Goal: Task Accomplishment & Management: Manage account settings

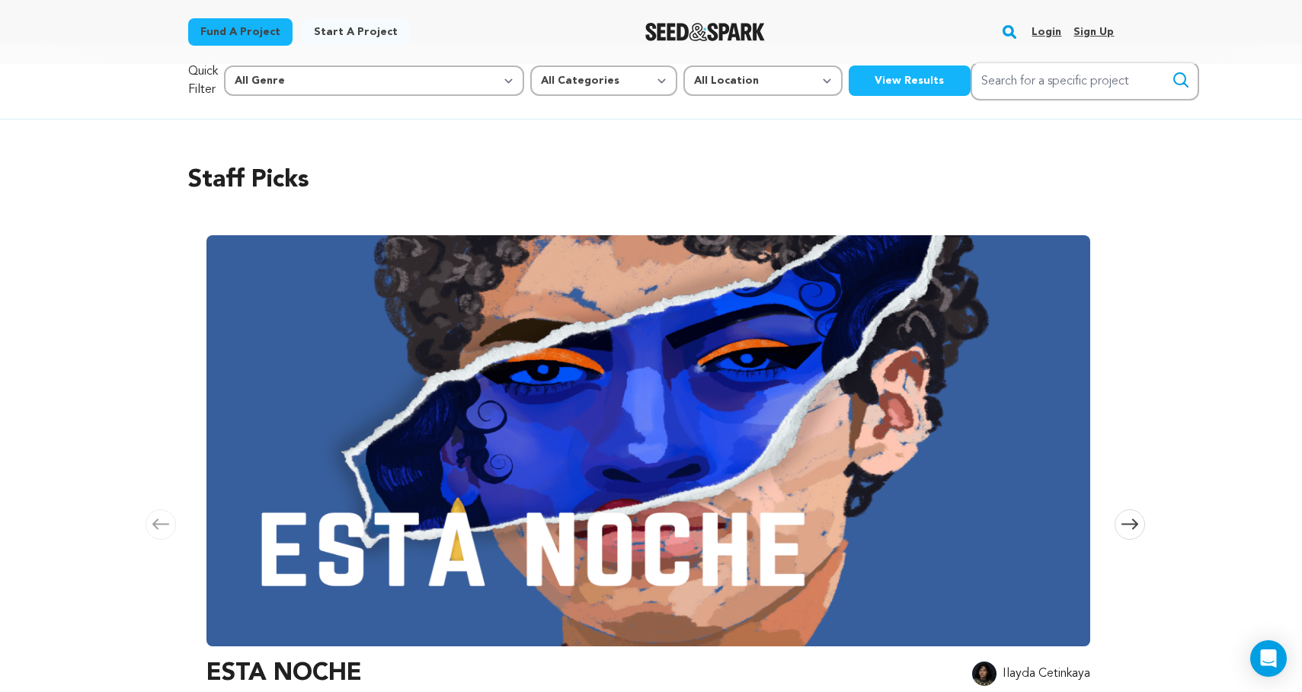
scroll to position [20, 0]
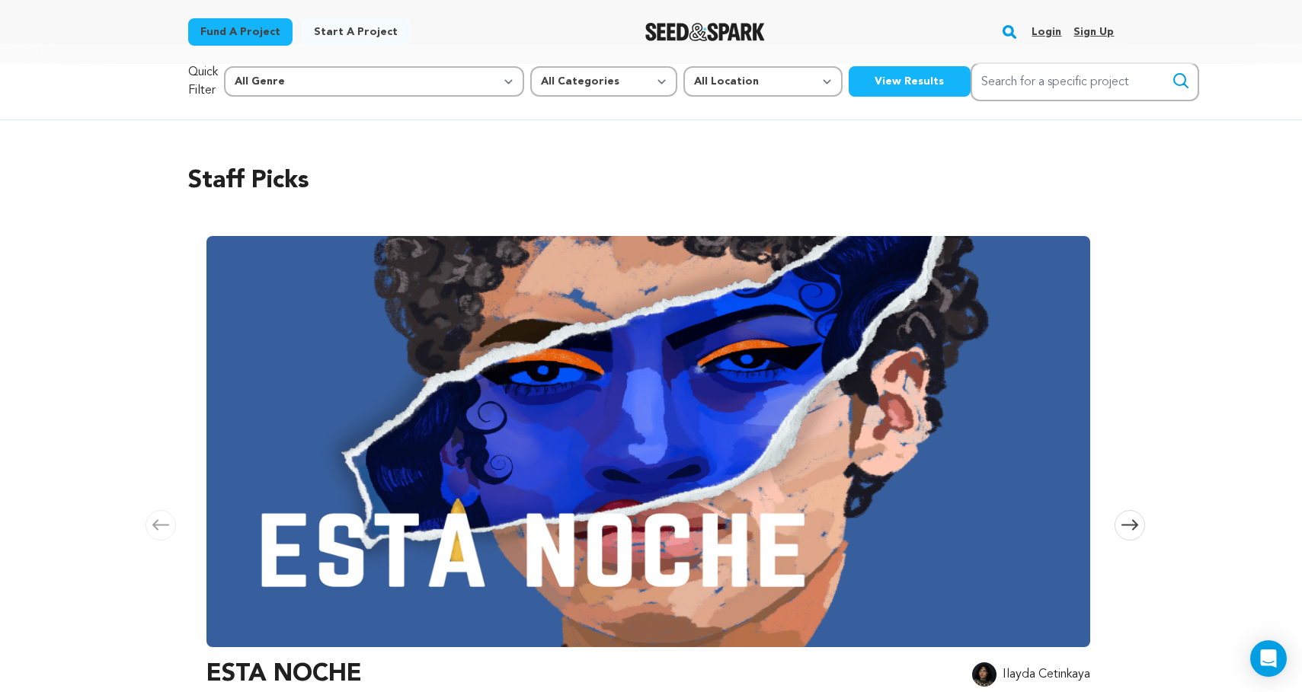
click at [1050, 28] on link "Login" at bounding box center [1046, 32] width 30 height 24
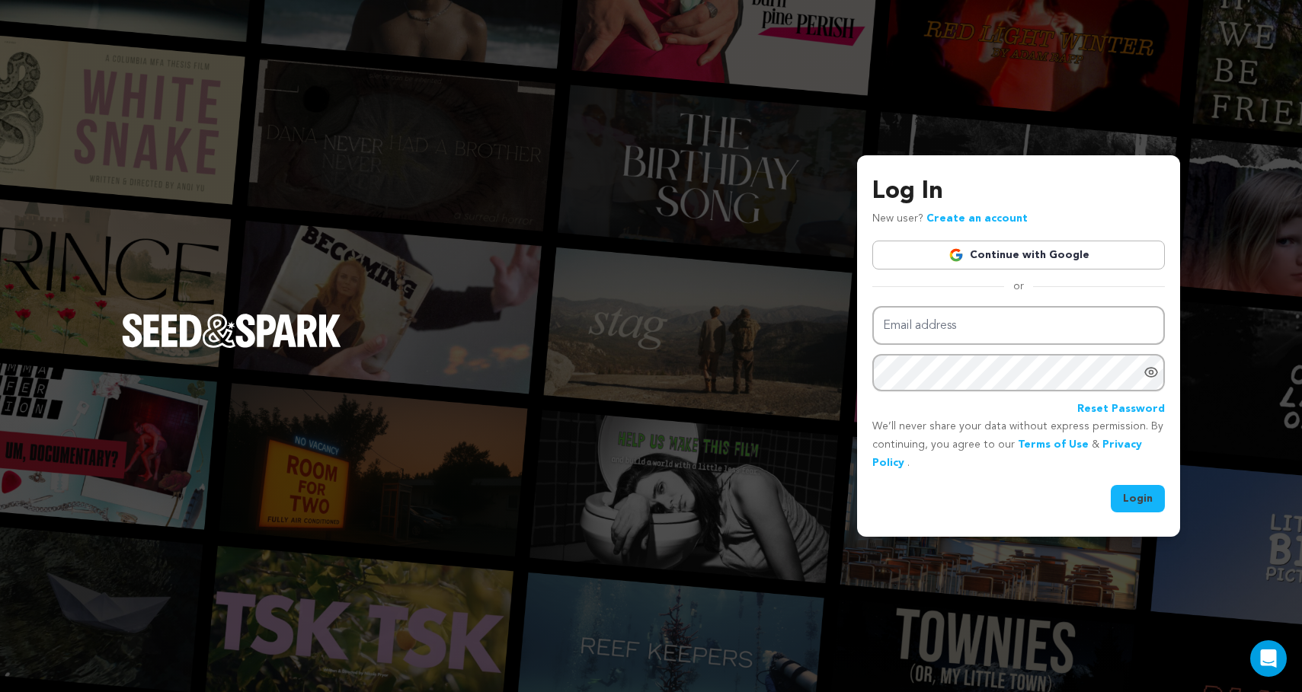
click at [964, 254] on img at bounding box center [955, 255] width 15 height 15
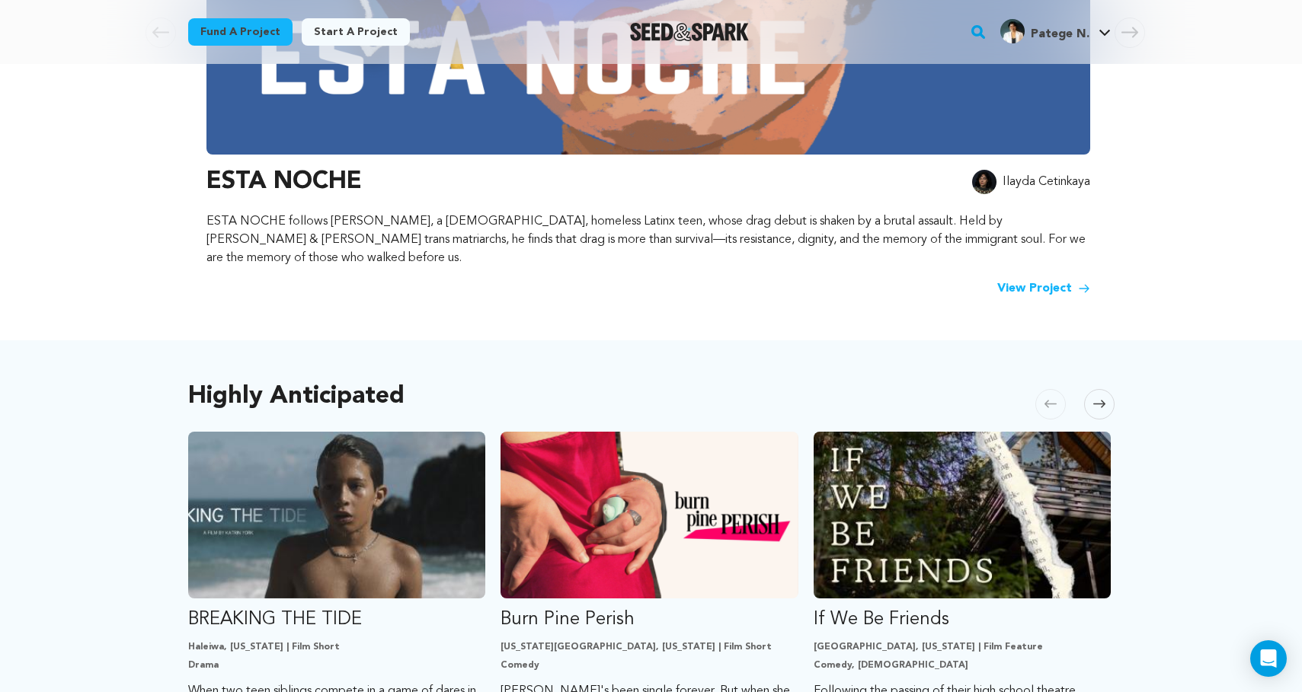
scroll to position [548, 0]
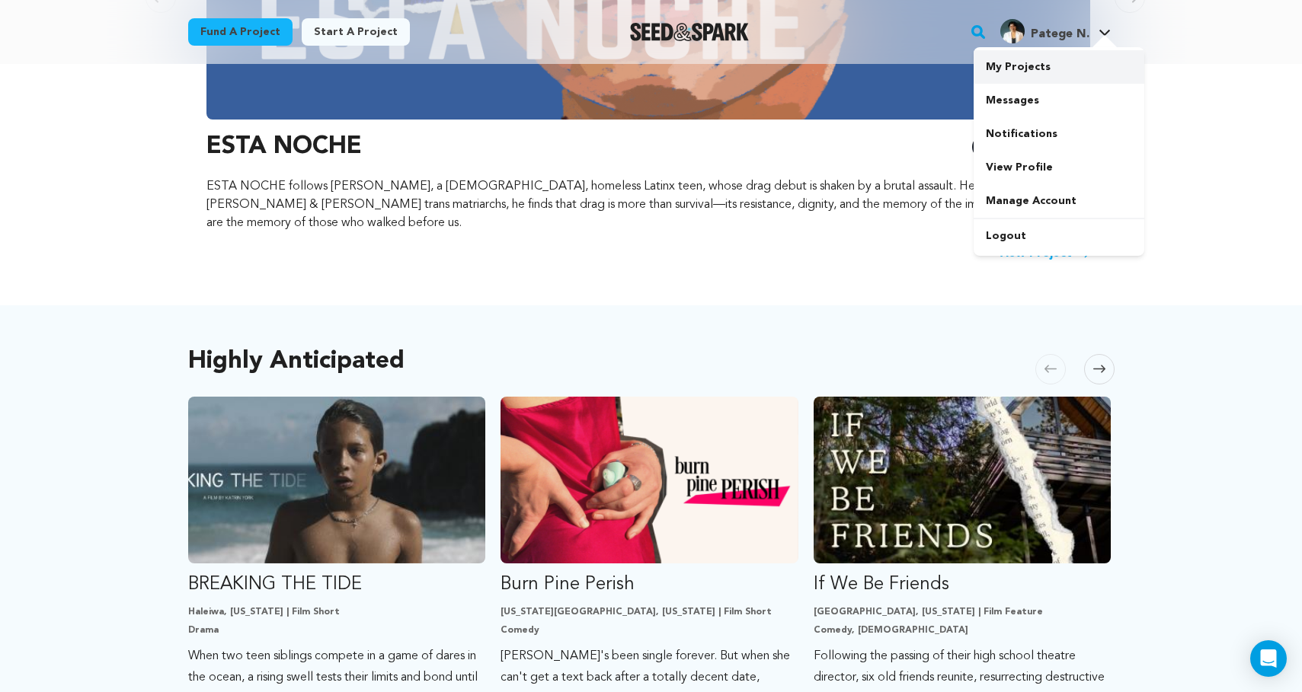
click at [1018, 79] on link "My Projects" at bounding box center [1059, 67] width 171 height 34
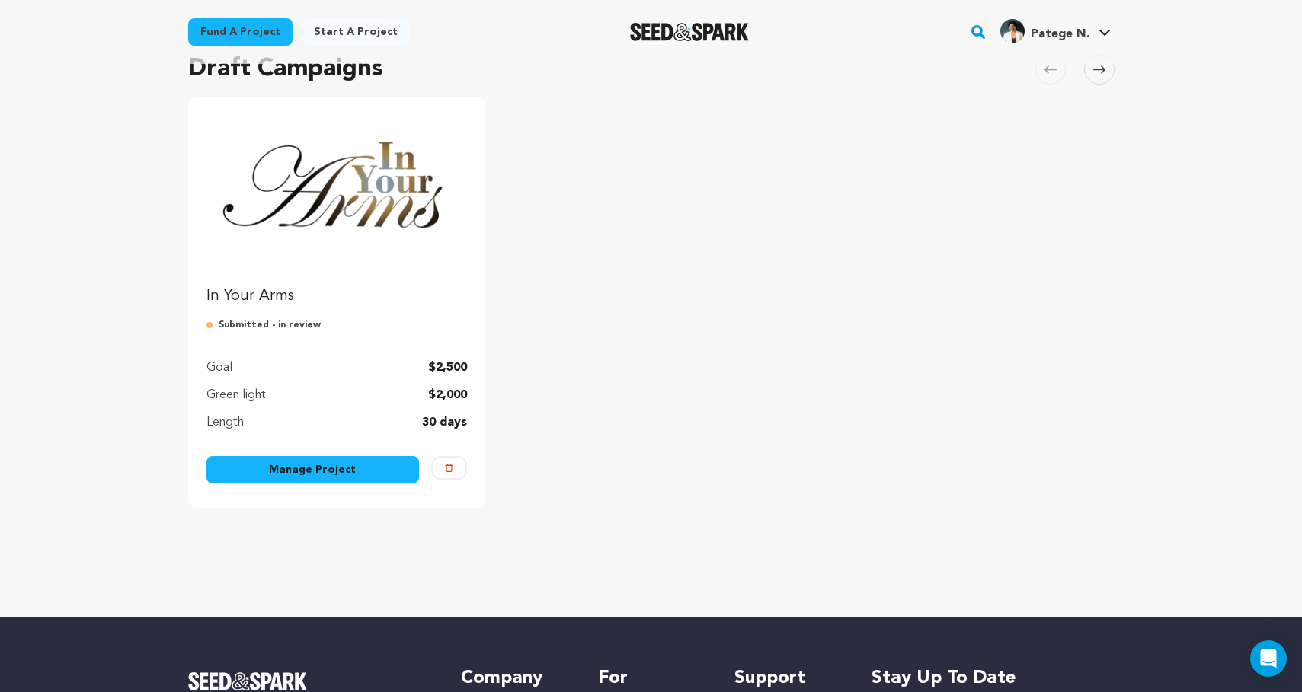
scroll to position [126, 0]
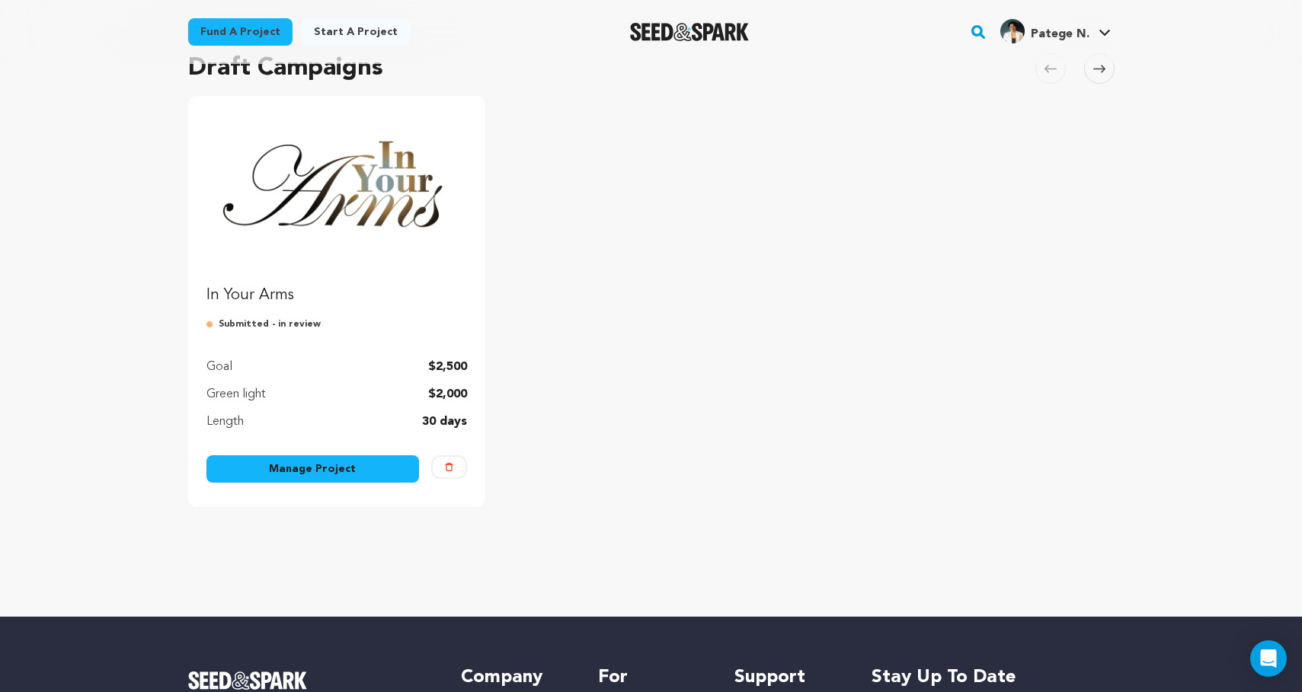
click at [353, 466] on link "Manage Project" at bounding box center [312, 469] width 213 height 27
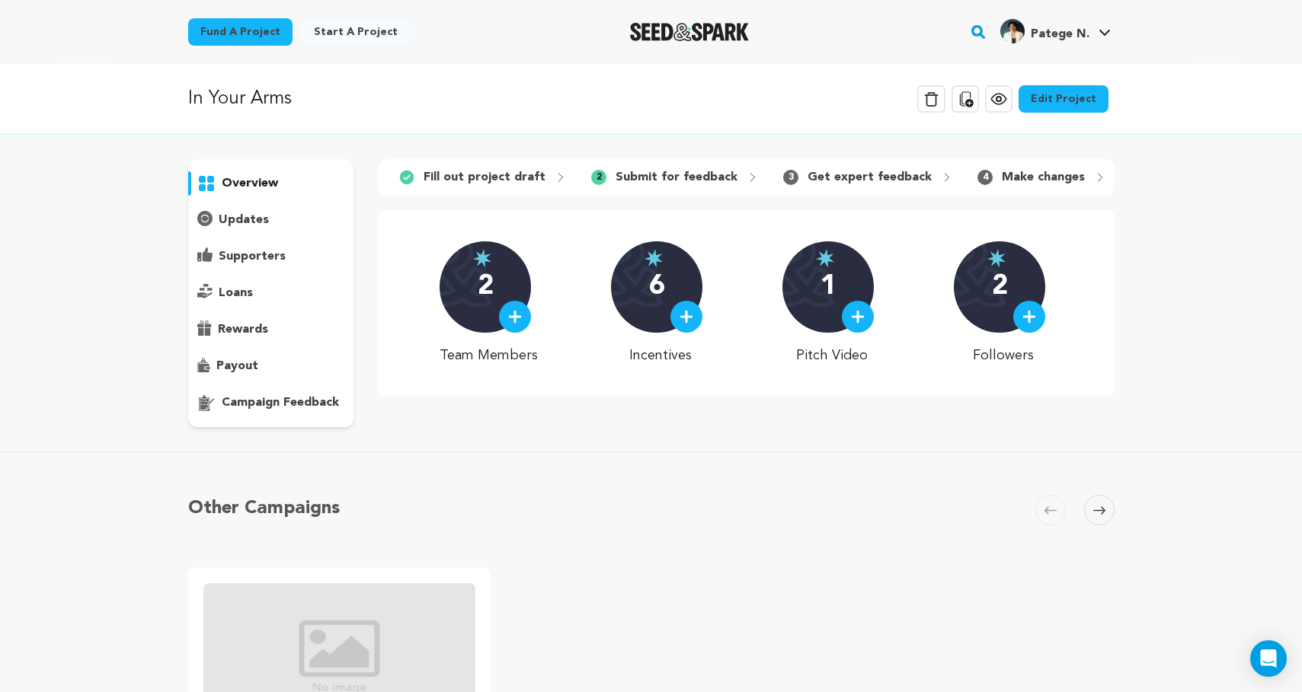
click at [700, 183] on p "Submit for feedback" at bounding box center [677, 177] width 122 height 18
click at [682, 177] on p "Submit for feedback" at bounding box center [677, 177] width 122 height 18
